Goal: Communication & Community: Answer question/provide support

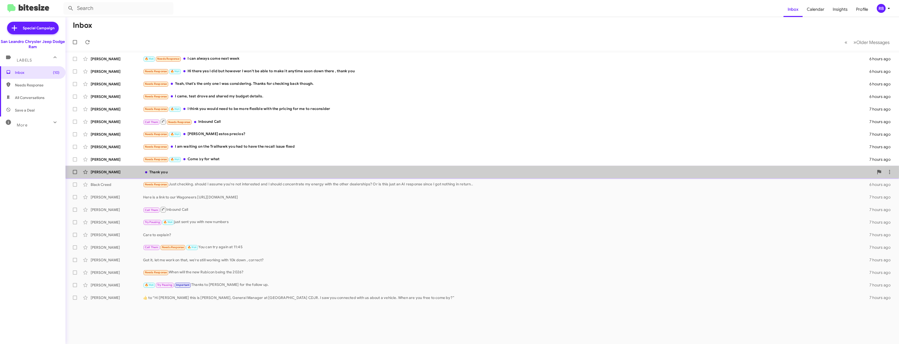
click at [193, 172] on div "Thank you" at bounding box center [508, 172] width 731 height 5
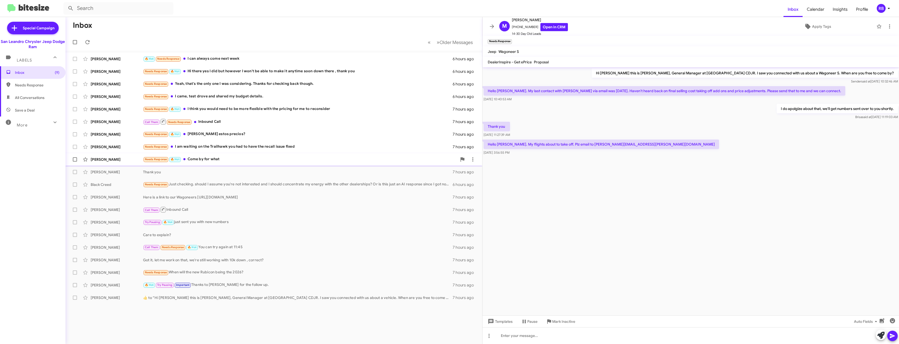
click at [210, 156] on div "[PERSON_NAME] Needs Response 🔥 Hot Come by for what 7 hours ago" at bounding box center [274, 159] width 408 height 10
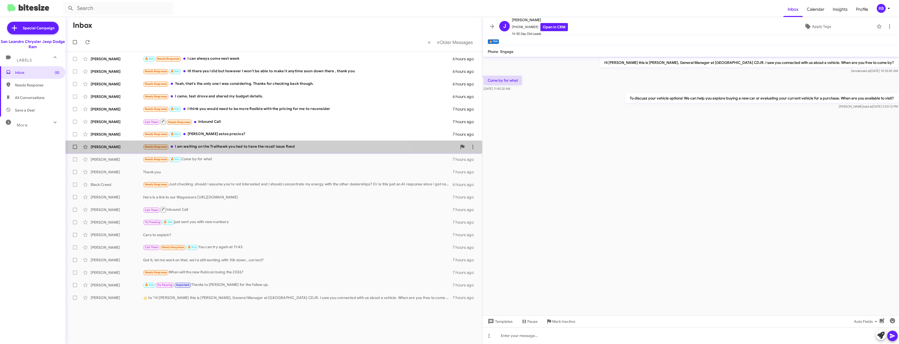
click at [214, 148] on div "Needs Response I am waiting on the Trailhawk you had to have the recall issue f…" at bounding box center [300, 147] width 314 height 6
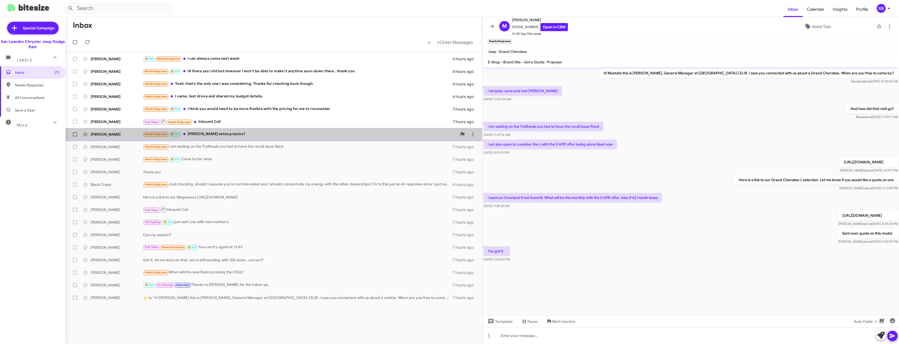
click at [236, 134] on div "Needs Response 🔥 Hot [PERSON_NAME] estos precios?" at bounding box center [300, 134] width 314 height 6
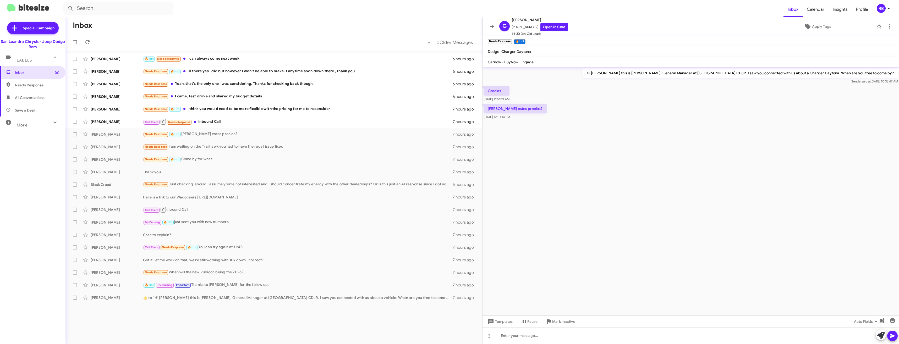
click at [668, 168] on cdk-virtual-scroll-viewport "Hi [PERSON_NAME] this is [PERSON_NAME], General Manager at [GEOGRAPHIC_DATA] CD…" at bounding box center [691, 191] width 417 height 248
click at [490, 26] on icon at bounding box center [492, 26] width 6 height 6
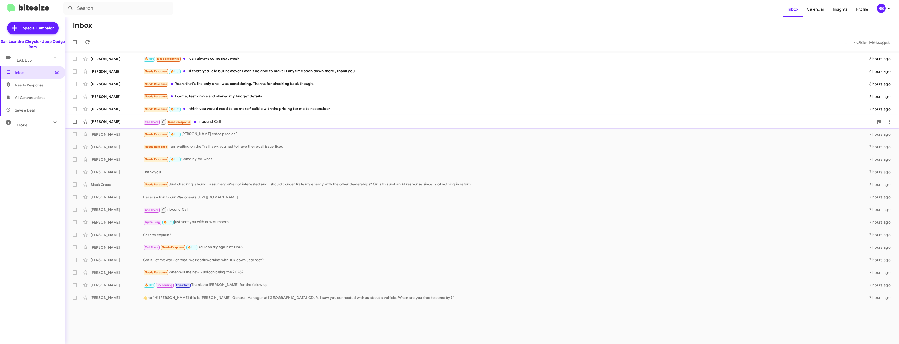
click at [224, 122] on div "Call Them Needs Response Inbound Call" at bounding box center [508, 121] width 731 height 7
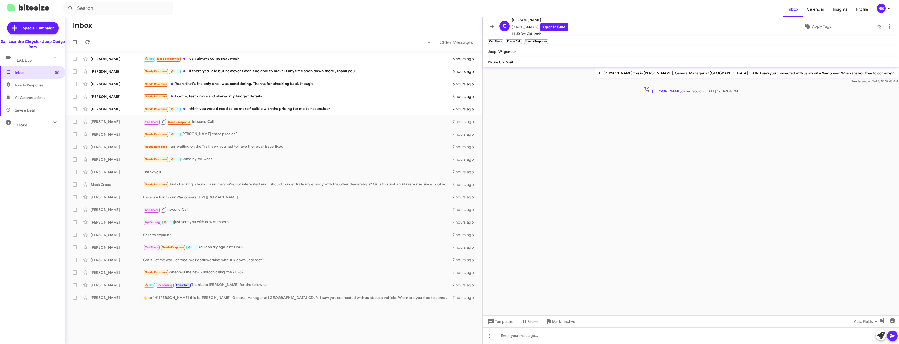
click at [723, 132] on cdk-virtual-scroll-viewport "Hi [PERSON_NAME] this is [PERSON_NAME], General Manager at [GEOGRAPHIC_DATA] CD…" at bounding box center [691, 191] width 417 height 248
drag, startPoint x: 631, startPoint y: 133, endPoint x: 534, endPoint y: 59, distance: 121.2
click at [630, 133] on cdk-virtual-scroll-viewport "Hi [PERSON_NAME] this is [PERSON_NAME], General Manager at [GEOGRAPHIC_DATA] CD…" at bounding box center [691, 191] width 417 height 248
click at [492, 25] on icon at bounding box center [492, 26] width 4 height 4
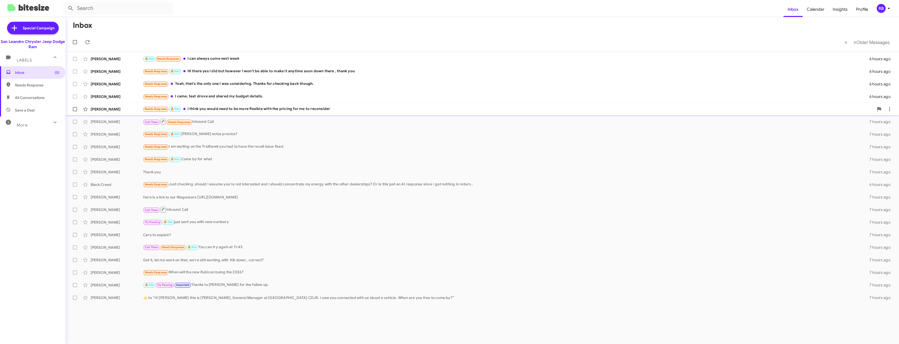
click at [217, 108] on div "Needs Response 🔥 Hot I think you would need to be more flexible with the pricin…" at bounding box center [508, 109] width 731 height 6
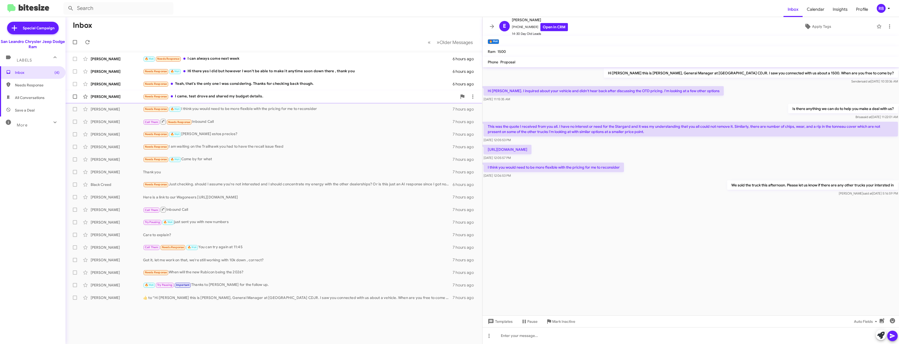
click at [223, 97] on div "Needs Response I came, test drove and shared my budget details." at bounding box center [300, 97] width 314 height 6
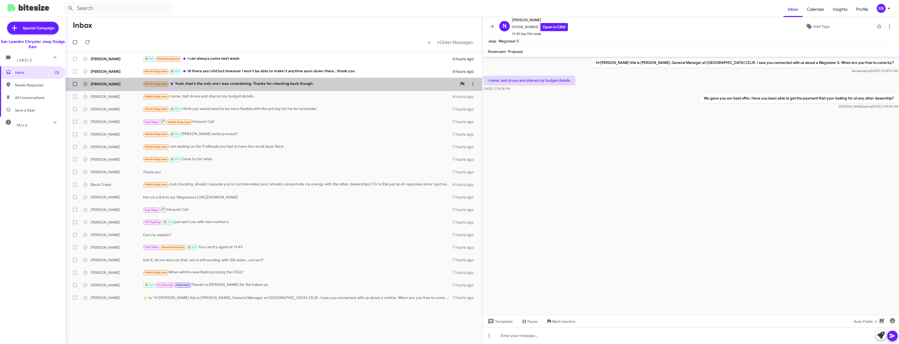
click at [213, 87] on div "Needs Response Yeah, that's the only one I was considering. Thanks for checking…" at bounding box center [300, 84] width 314 height 6
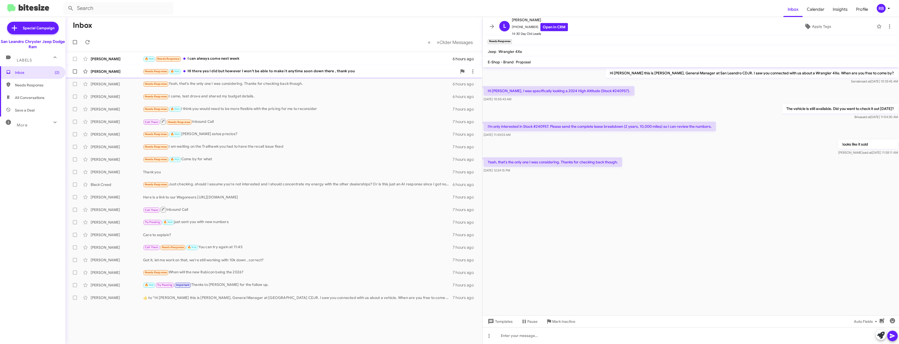
click at [206, 71] on div "Needs Response 🔥 Hot Hi there yes I did but however I won't be able to make it …" at bounding box center [300, 71] width 314 height 6
